Goal: Task Accomplishment & Management: Use online tool/utility

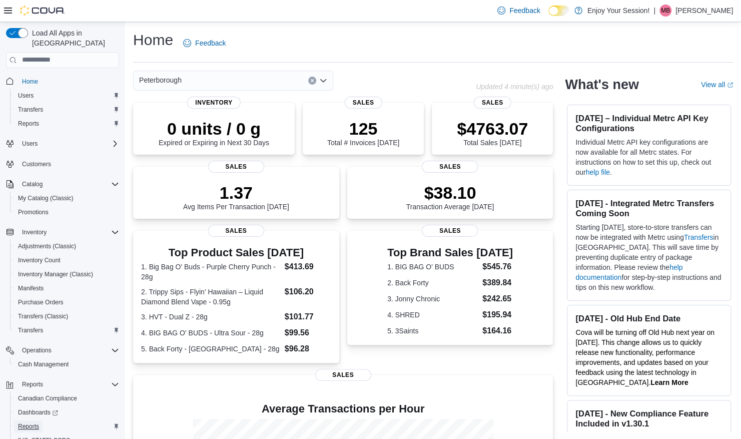
click at [36, 422] on span "Reports" at bounding box center [28, 426] width 21 height 8
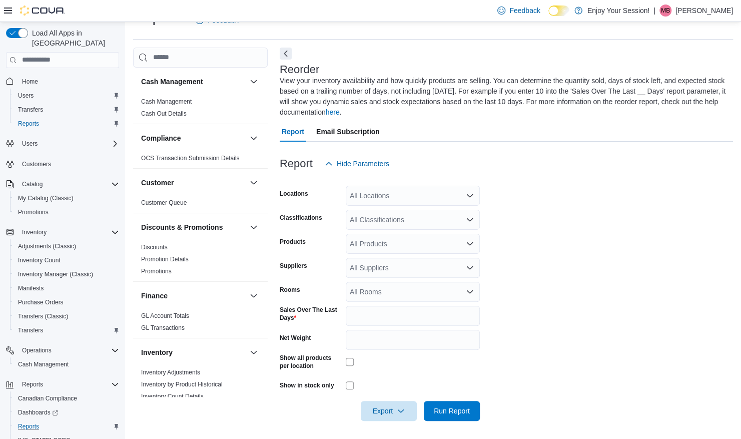
scroll to position [25, 0]
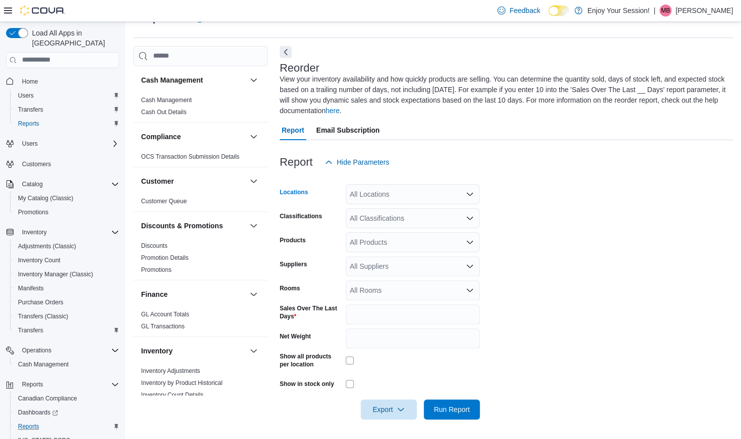
click at [371, 192] on div "All Locations" at bounding box center [413, 194] width 134 height 20
type input "**"
click at [398, 225] on span "Peterborough" at bounding box center [388, 226] width 43 height 10
click at [577, 293] on form "Locations Peterborough Classifications All Classifications Products All Product…" at bounding box center [506, 295] width 453 height 247
click at [385, 276] on form "Locations Peterborough Classifications All Classifications Products All Product…" at bounding box center [506, 295] width 453 height 247
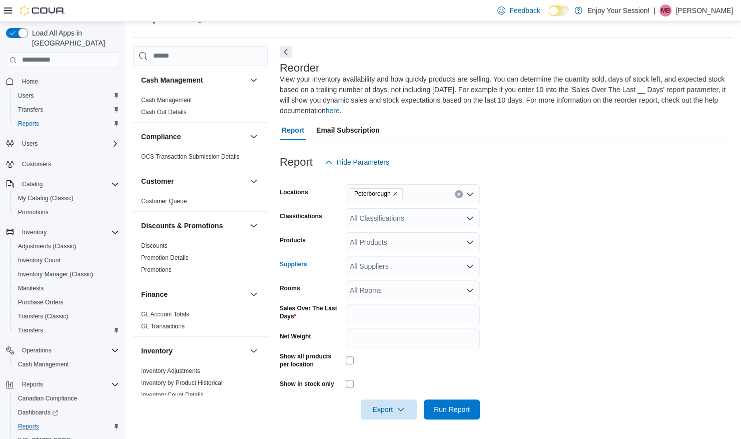
click at [370, 261] on div "All Suppliers" at bounding box center [413, 266] width 134 height 20
type input "*"
type input "**"
click at [377, 288] on span "OCS" at bounding box center [413, 283] width 122 height 10
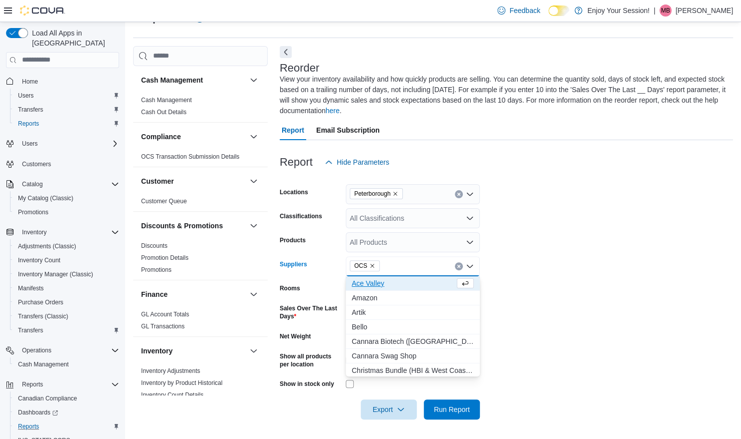
click at [543, 275] on form "Locations Peterborough Classifications All Classifications Products All Product…" at bounding box center [506, 295] width 453 height 247
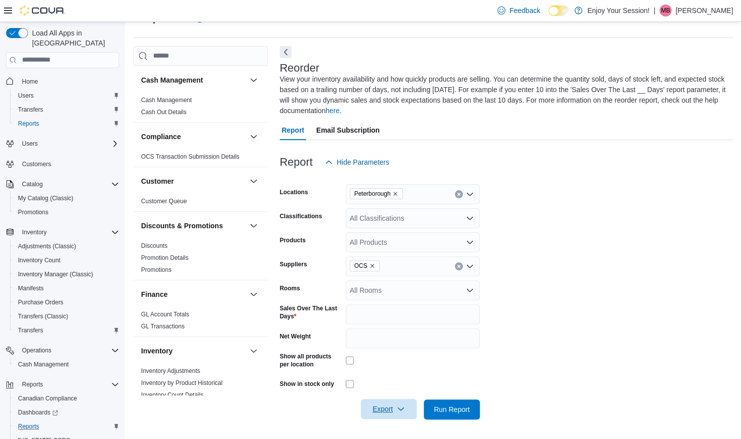
click at [383, 413] on span "Export" at bounding box center [389, 409] width 44 height 20
click at [380, 347] on span "Export to Excel" at bounding box center [390, 349] width 45 height 8
click at [538, 340] on form "Locations Peterborough Classifications All Classifications Products All Product…" at bounding box center [506, 295] width 453 height 247
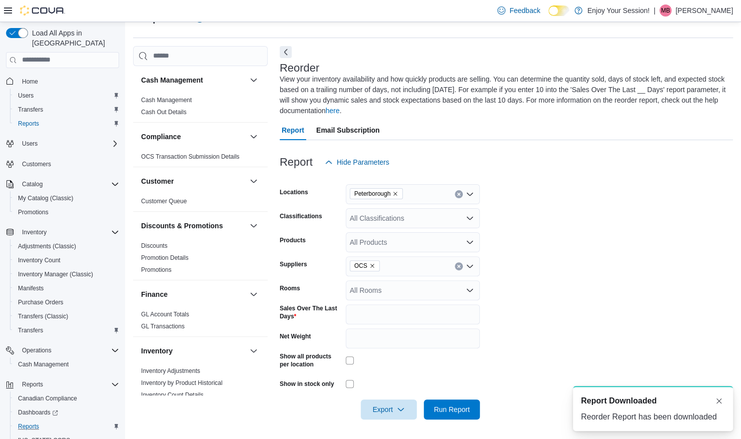
scroll to position [0, 0]
